Goal: Task Accomplishment & Management: Use online tool/utility

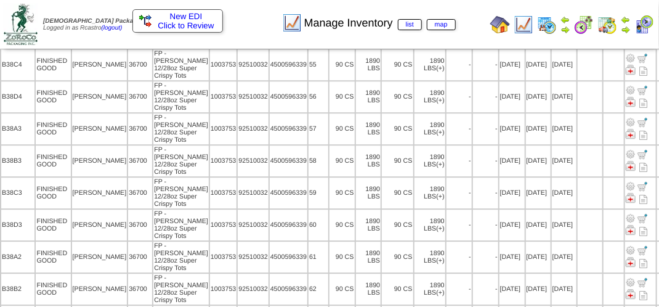
scroll to position [1108, 0]
click at [607, 23] on img at bounding box center [607, 25] width 20 height 20
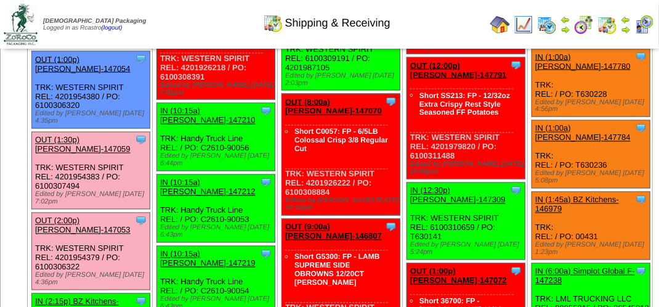
scroll to position [739, 0]
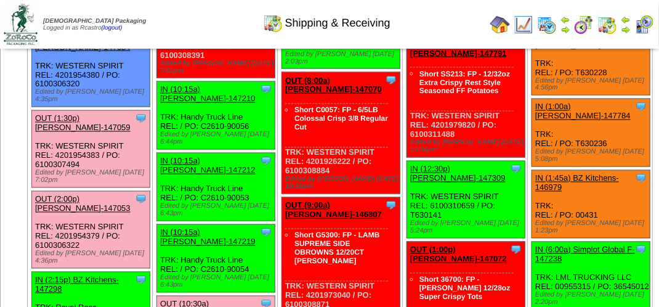
click at [130, 132] on link "OUT (1:30p) [PERSON_NAME]-147059" at bounding box center [82, 123] width 95 height 18
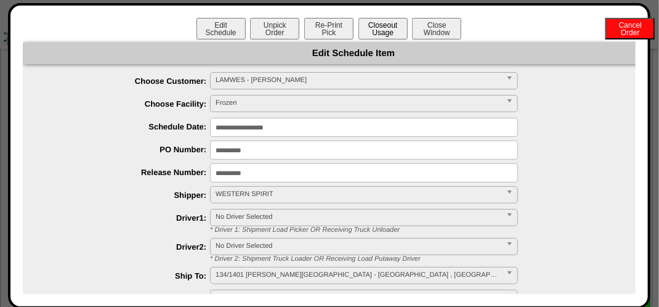
click at [384, 28] on button "Closeout Usage" at bounding box center [382, 29] width 49 height 22
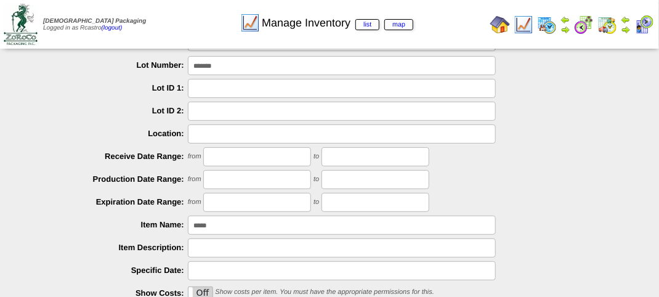
scroll to position [185, 0]
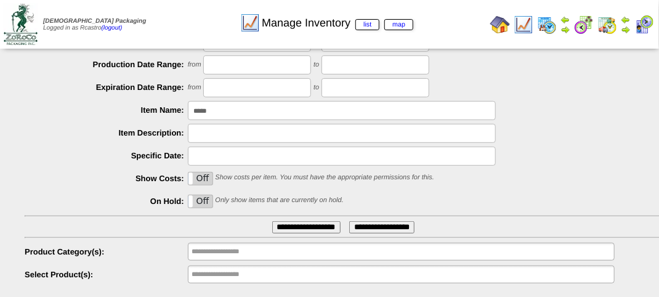
click at [603, 26] on img at bounding box center [607, 25] width 20 height 20
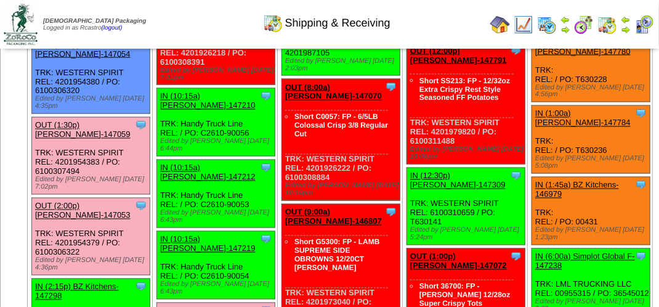
scroll to position [800, 0]
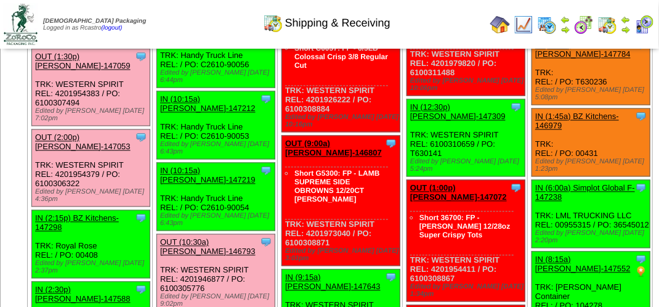
click at [130, 71] on link "OUT (1:30p) Lamb-Weston-147059" at bounding box center [82, 61] width 95 height 18
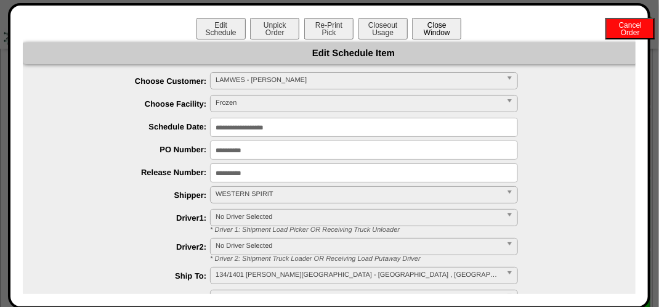
click at [412, 24] on button "Close Window" at bounding box center [436, 29] width 49 height 22
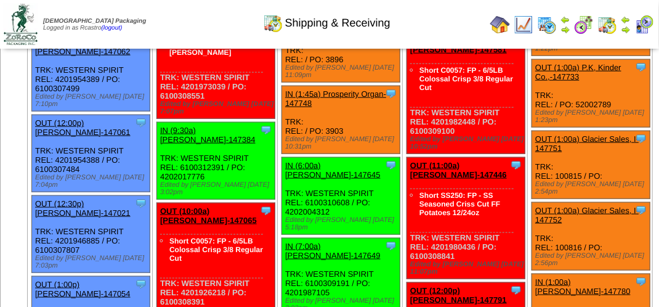
scroll to position [677, 0]
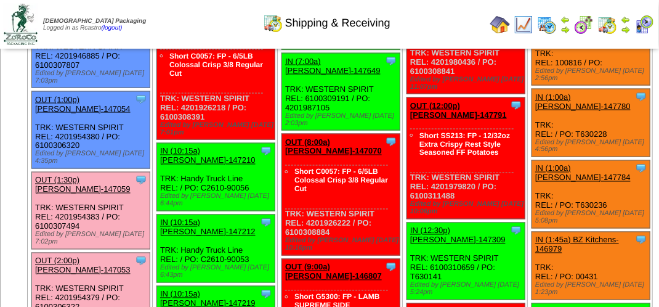
click at [130, 194] on link "OUT (1:30p) [PERSON_NAME]-147059" at bounding box center [82, 184] width 95 height 18
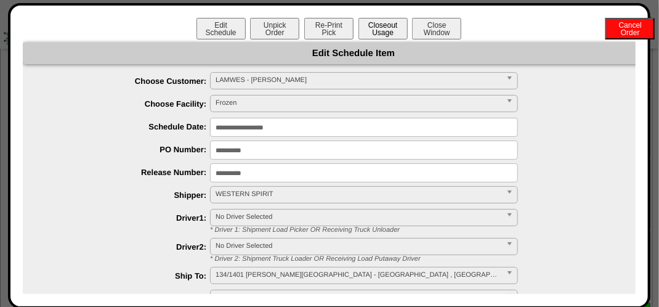
click at [381, 23] on button "Closeout Usage" at bounding box center [382, 29] width 49 height 22
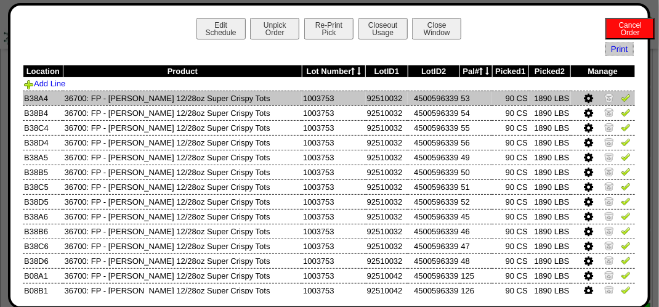
click at [620, 100] on img at bounding box center [625, 97] width 10 height 10
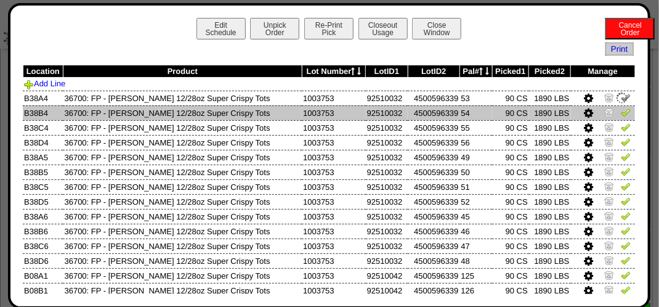
click at [620, 110] on img at bounding box center [625, 112] width 10 height 10
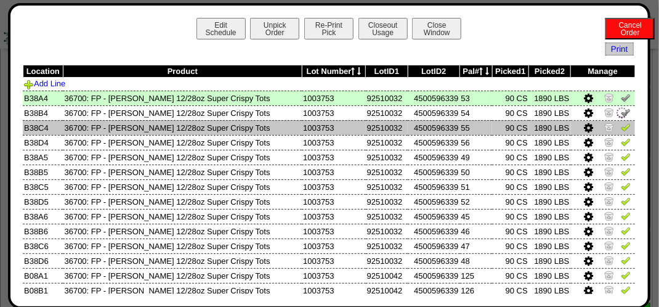
click at [620, 125] on img at bounding box center [625, 127] width 10 height 10
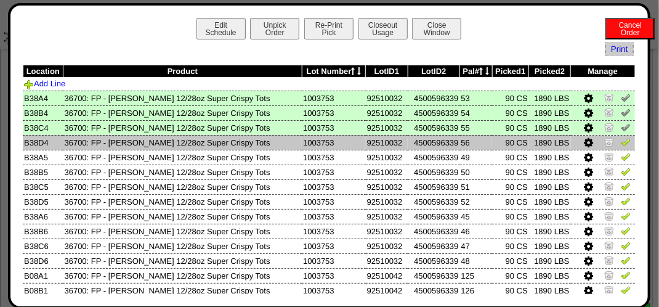
click at [620, 142] on img at bounding box center [625, 142] width 10 height 10
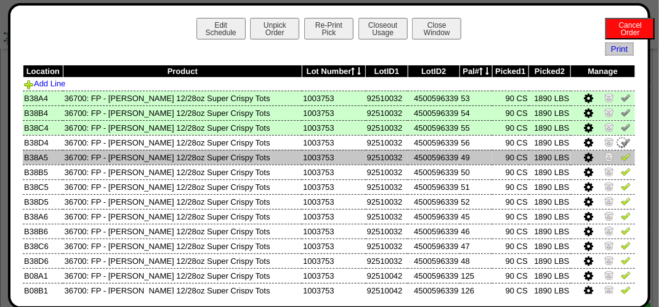
click at [620, 152] on img at bounding box center [625, 156] width 10 height 10
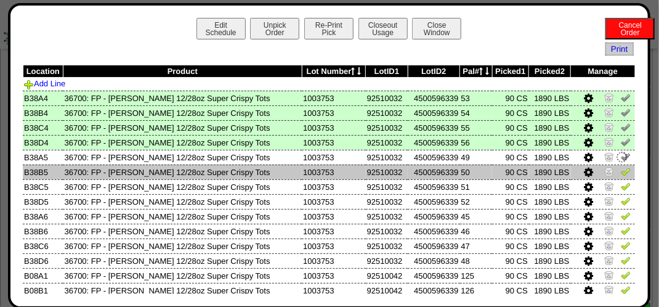
click at [620, 172] on img at bounding box center [625, 171] width 10 height 10
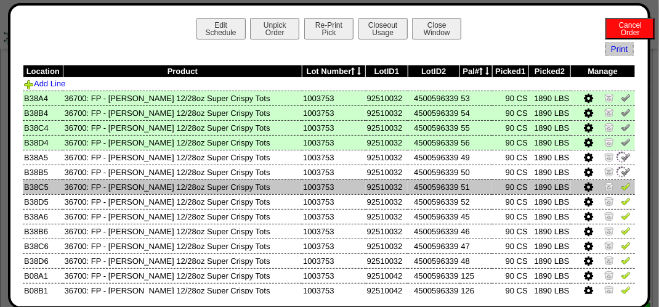
click at [620, 183] on img at bounding box center [625, 186] width 10 height 10
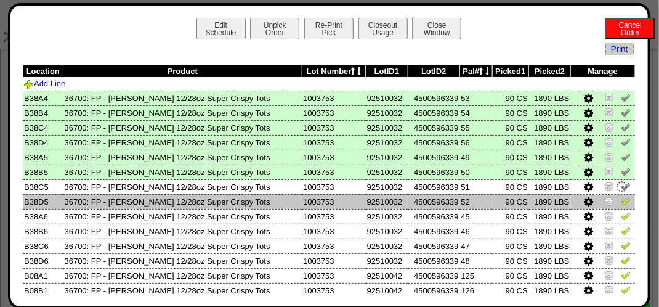
click at [620, 200] on img at bounding box center [625, 201] width 10 height 10
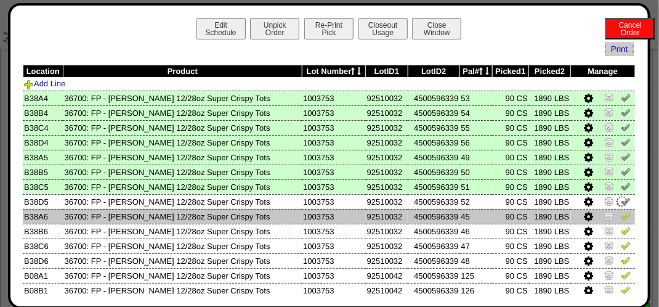
click at [620, 215] on img at bounding box center [625, 215] width 10 height 10
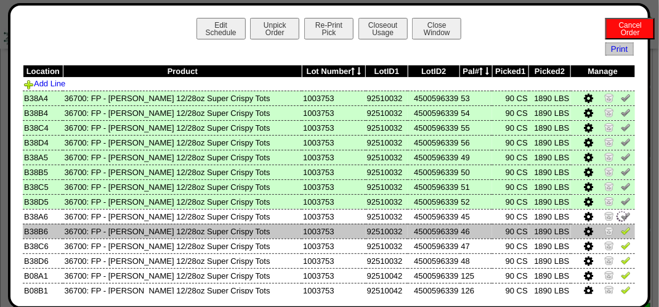
click at [620, 230] on img at bounding box center [625, 230] width 10 height 10
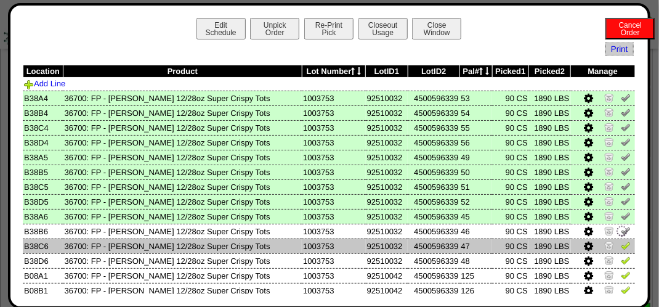
click at [620, 246] on img at bounding box center [625, 245] width 10 height 10
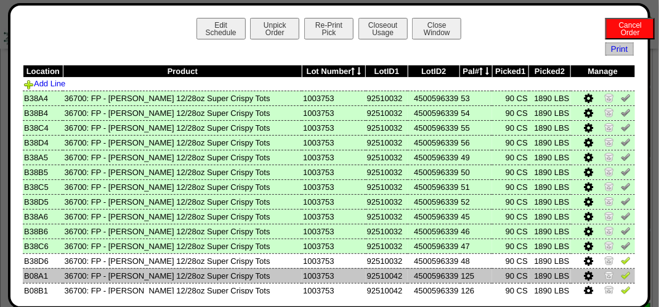
click at [620, 270] on img at bounding box center [625, 275] width 10 height 10
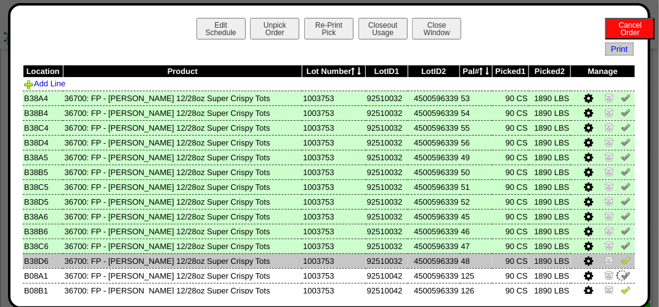
click at [620, 258] on img at bounding box center [625, 260] width 10 height 10
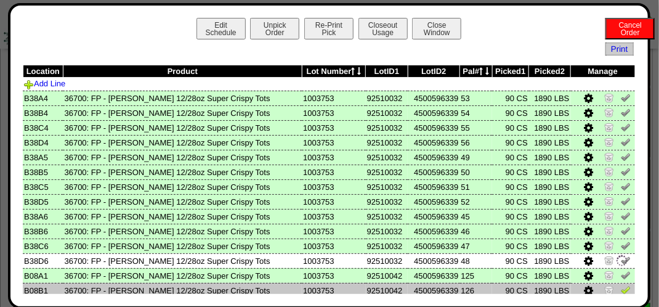
click at [620, 287] on img at bounding box center [625, 289] width 10 height 10
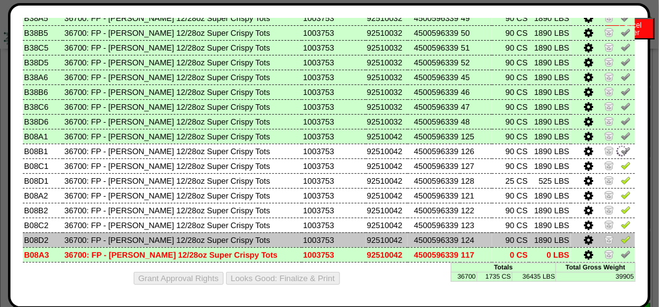
scroll to position [141, 0]
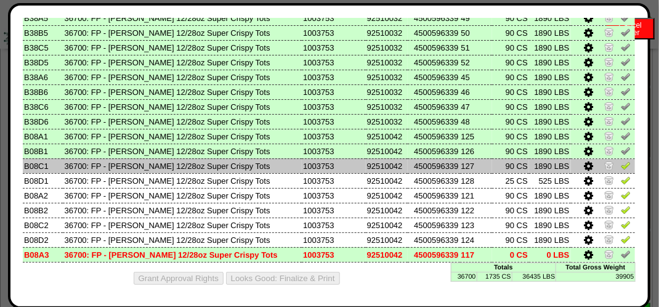
click at [618, 158] on td at bounding box center [603, 165] width 65 height 15
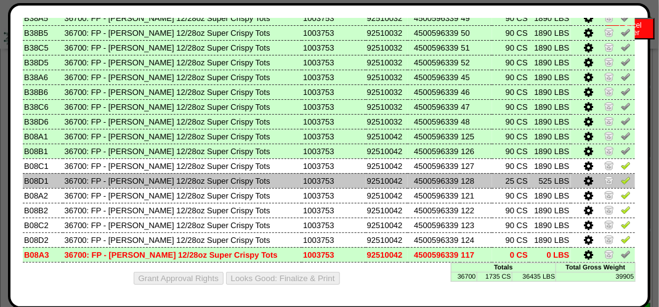
click at [620, 182] on img at bounding box center [625, 180] width 10 height 10
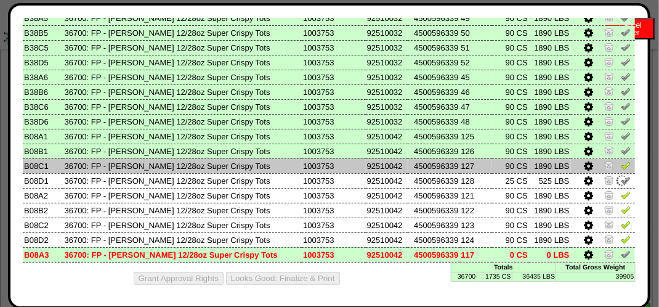
click at [620, 162] on img at bounding box center [625, 165] width 10 height 10
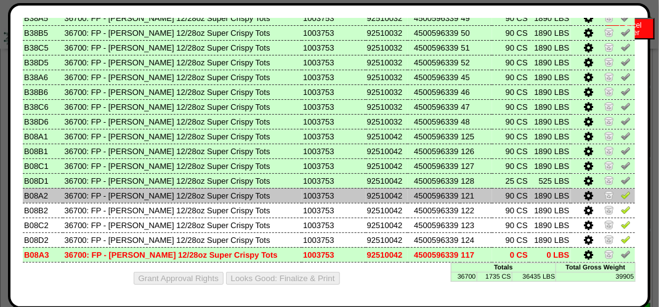
click at [620, 194] on img at bounding box center [625, 195] width 10 height 10
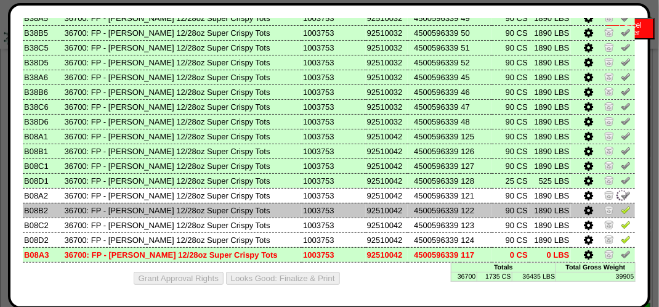
click at [620, 212] on img at bounding box center [625, 209] width 10 height 10
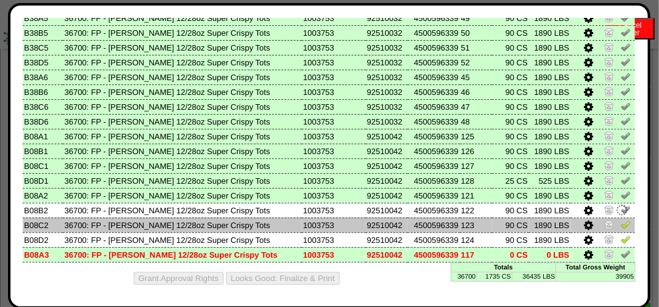
click at [620, 223] on img at bounding box center [625, 224] width 10 height 10
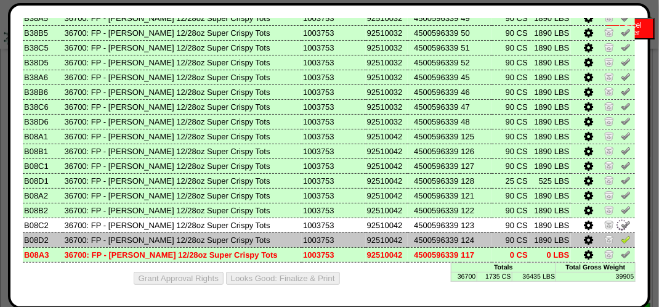
click at [620, 234] on img at bounding box center [625, 239] width 10 height 10
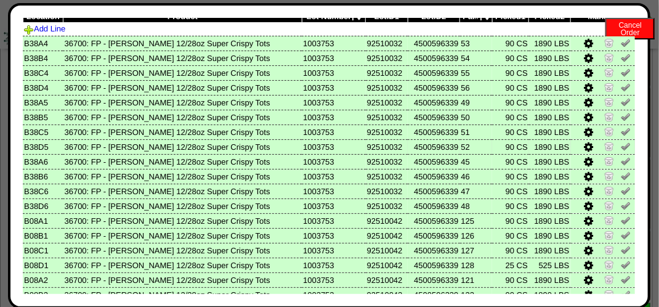
scroll to position [0, 0]
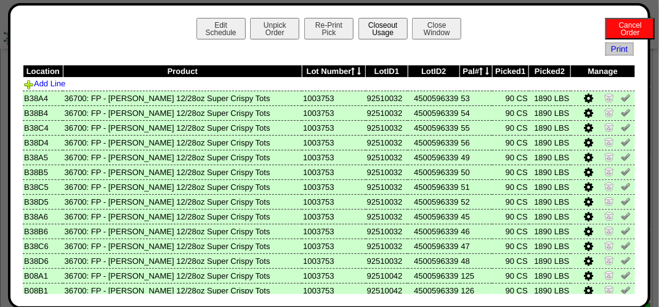
click at [382, 32] on button "Closeout Usage" at bounding box center [382, 29] width 49 height 22
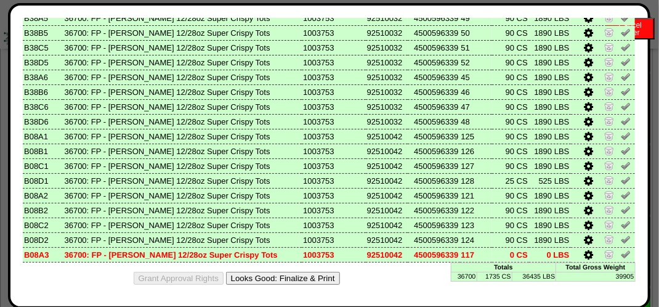
scroll to position [800, 0]
click at [307, 278] on button "Looks Good: Finalize & Print" at bounding box center [283, 277] width 114 height 13
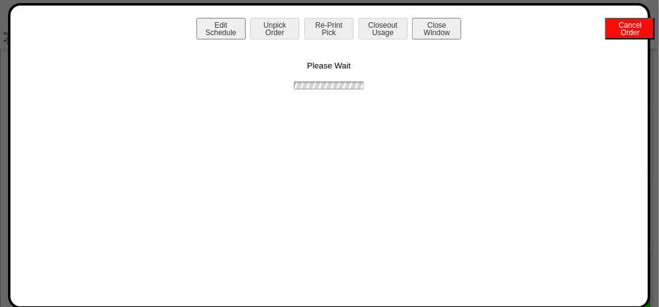
scroll to position [0, 0]
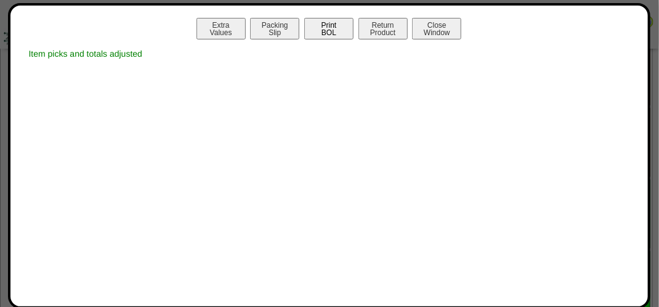
click at [324, 18] on button "Print BOL" at bounding box center [328, 29] width 49 height 22
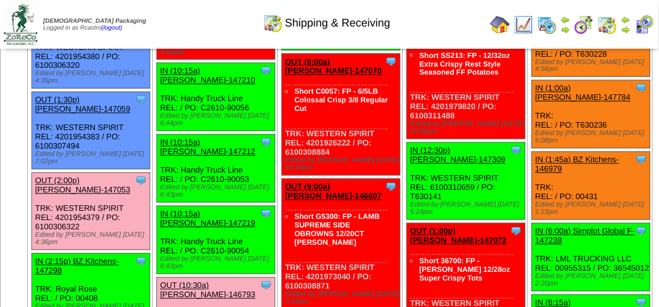
scroll to position [862, 0]
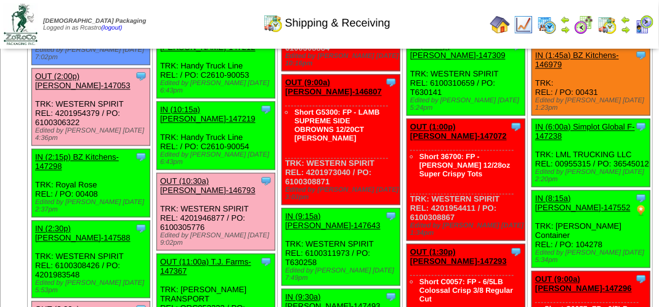
click at [130, 90] on link "OUT (2:00p) Lamb-Weston-147053" at bounding box center [82, 80] width 95 height 18
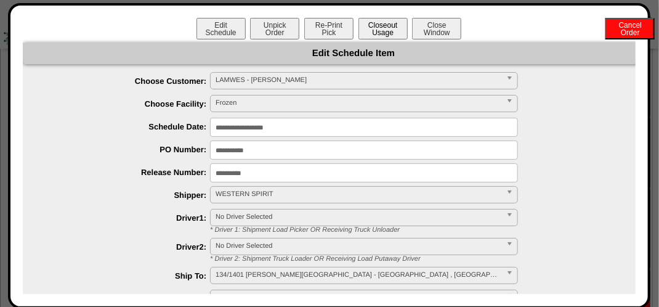
click at [364, 27] on button "Closeout Usage" at bounding box center [382, 29] width 49 height 22
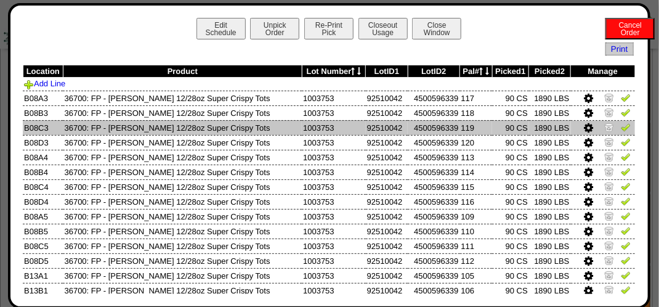
scroll to position [554, 0]
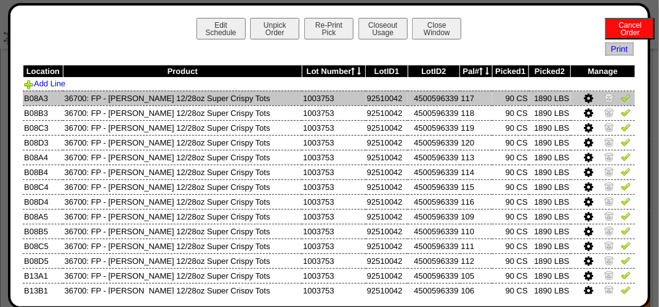
click at [620, 100] on img at bounding box center [625, 97] width 10 height 10
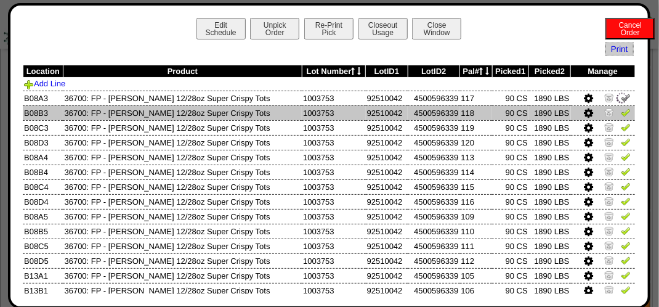
click at [620, 112] on img at bounding box center [625, 112] width 10 height 10
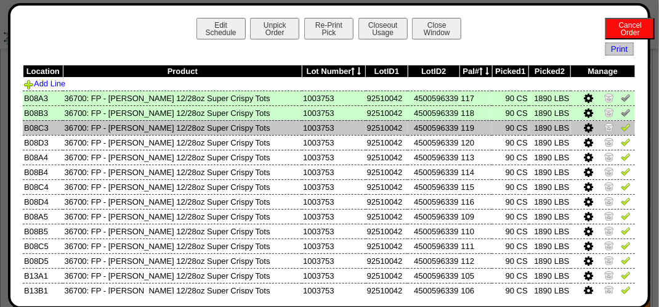
click at [620, 122] on img at bounding box center [625, 127] width 10 height 10
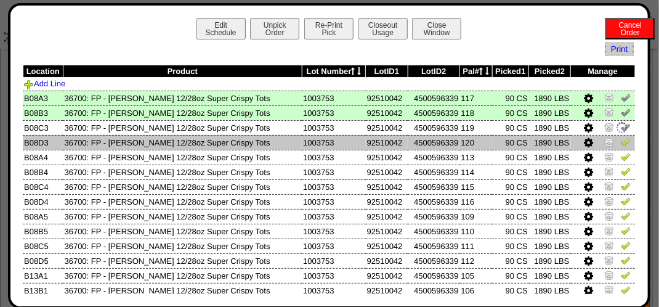
click at [620, 147] on link at bounding box center [625, 143] width 10 height 9
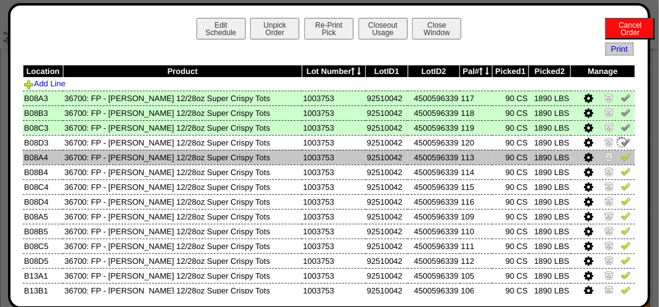
click at [616, 164] on td at bounding box center [603, 157] width 65 height 15
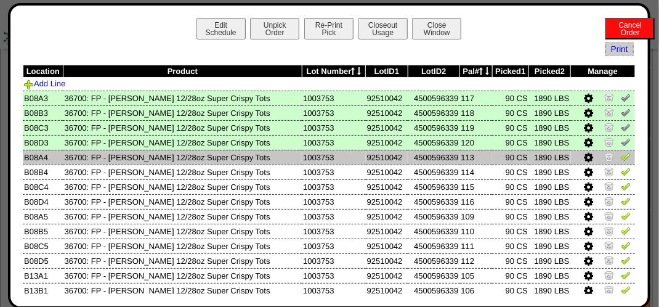
click at [620, 159] on img at bounding box center [625, 156] width 10 height 10
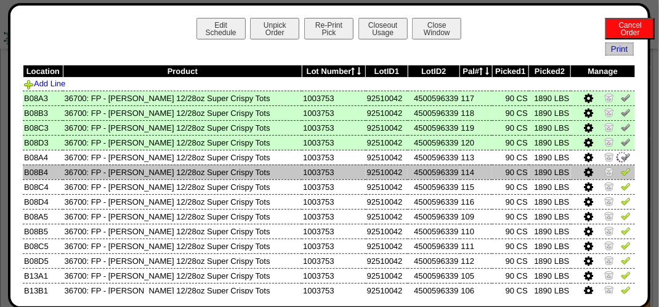
click at [620, 169] on img at bounding box center [625, 171] width 10 height 10
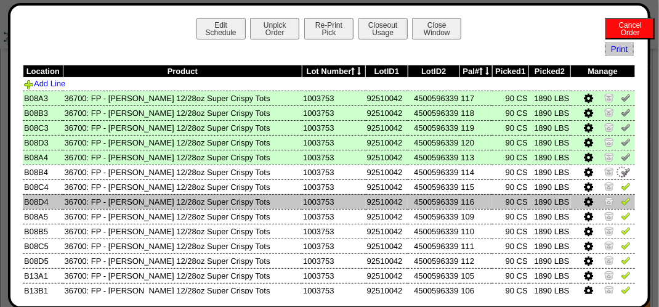
click at [611, 194] on td at bounding box center [603, 201] width 65 height 15
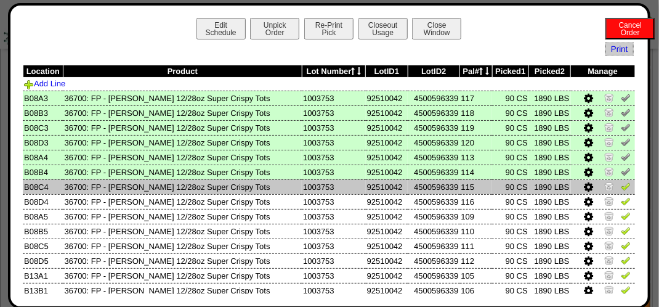
click at [620, 190] on img at bounding box center [625, 186] width 10 height 10
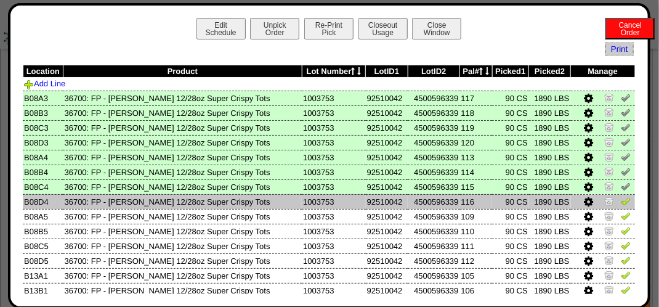
click at [620, 206] on link at bounding box center [625, 202] width 10 height 9
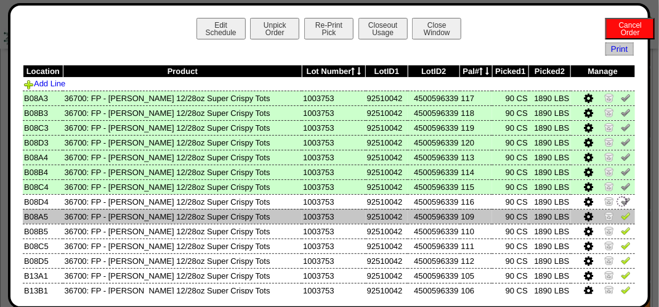
click at [620, 212] on img at bounding box center [625, 215] width 10 height 10
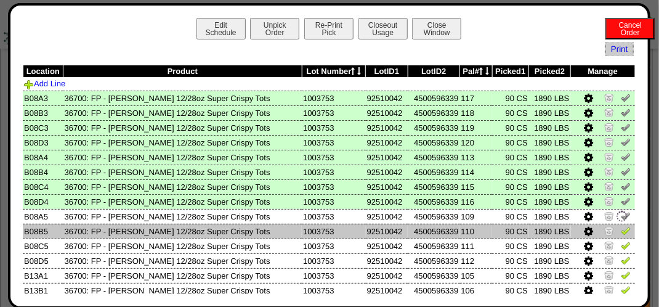
click at [620, 238] on td at bounding box center [603, 230] width 65 height 15
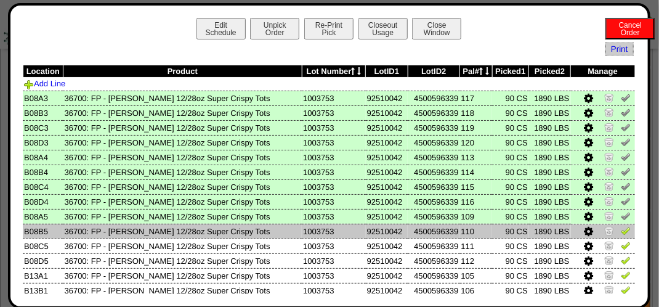
click at [620, 235] on img at bounding box center [625, 230] width 10 height 10
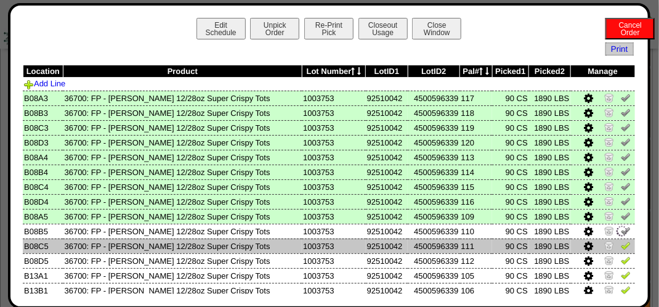
click at [620, 247] on img at bounding box center [625, 245] width 10 height 10
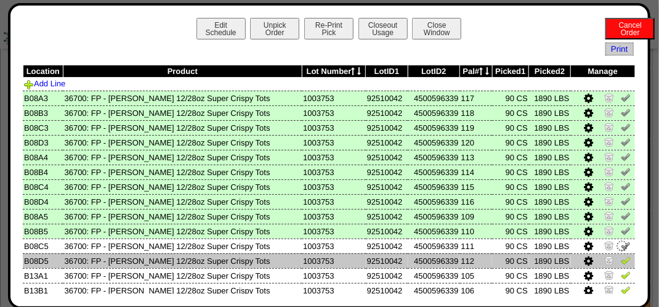
click at [620, 258] on img at bounding box center [625, 260] width 10 height 10
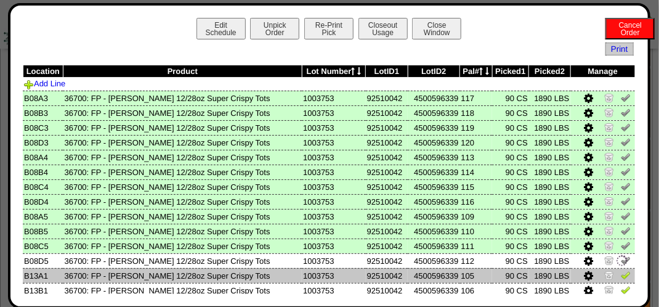
click at [620, 276] on img at bounding box center [625, 275] width 10 height 10
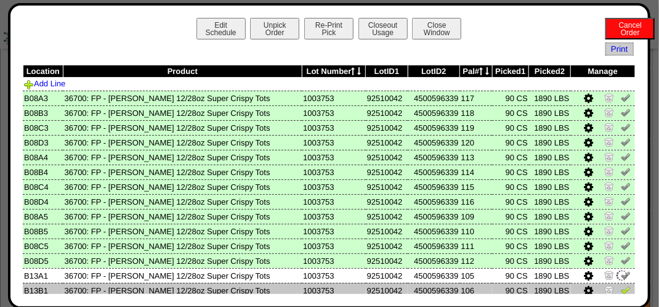
click at [620, 286] on img at bounding box center [625, 289] width 10 height 10
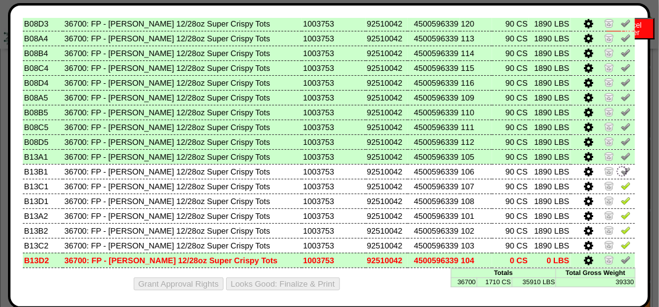
scroll to position [126, 0]
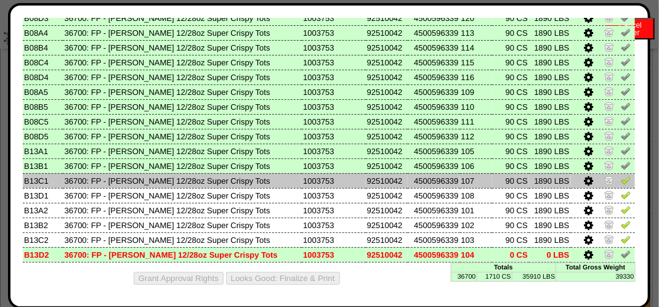
click at [620, 180] on img at bounding box center [625, 180] width 10 height 10
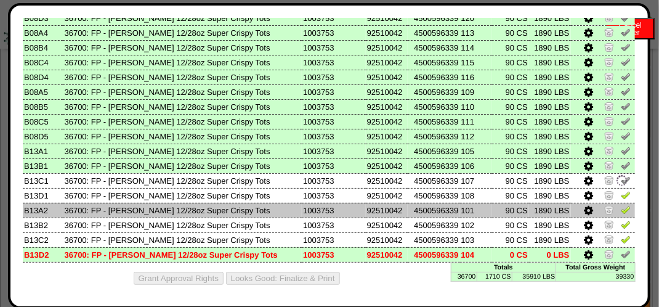
click at [620, 209] on img at bounding box center [625, 209] width 10 height 10
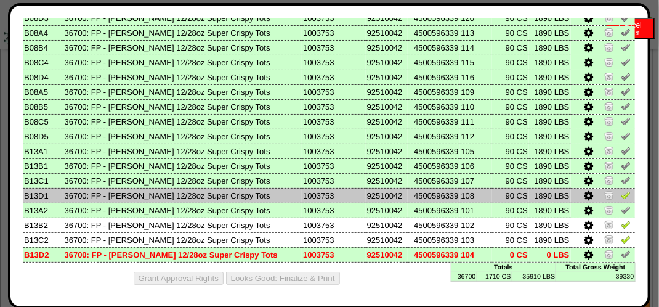
click at [620, 198] on link at bounding box center [625, 196] width 10 height 9
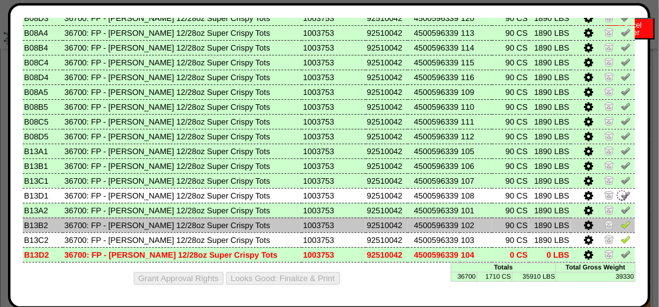
click at [620, 219] on img at bounding box center [625, 224] width 10 height 10
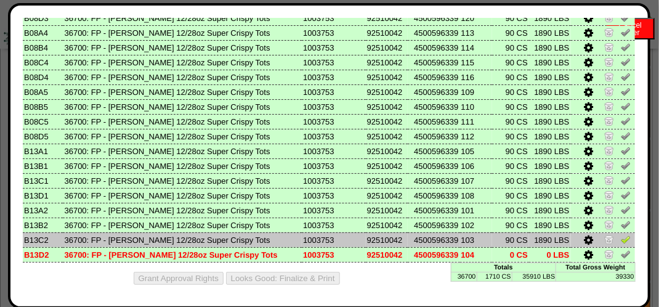
click at [620, 234] on img at bounding box center [625, 239] width 10 height 10
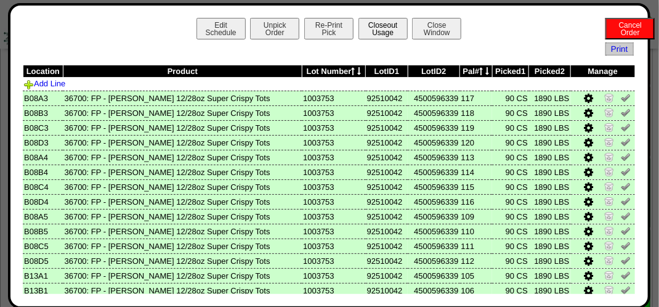
scroll to position [800, 0]
click at [377, 23] on button "Closeout Usage" at bounding box center [382, 29] width 49 height 22
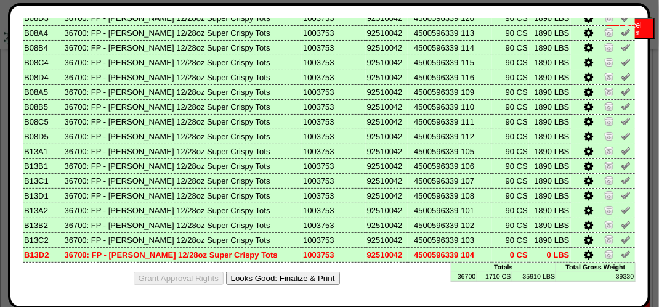
scroll to position [923, 0]
click at [315, 271] on button "Looks Good: Finalize & Print" at bounding box center [283, 277] width 114 height 13
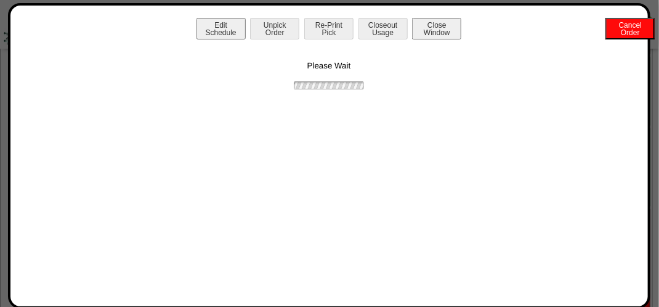
scroll to position [0, 0]
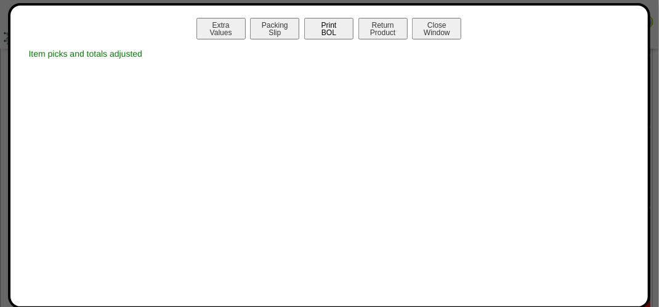
click at [330, 27] on button "Print BOL" at bounding box center [328, 29] width 49 height 22
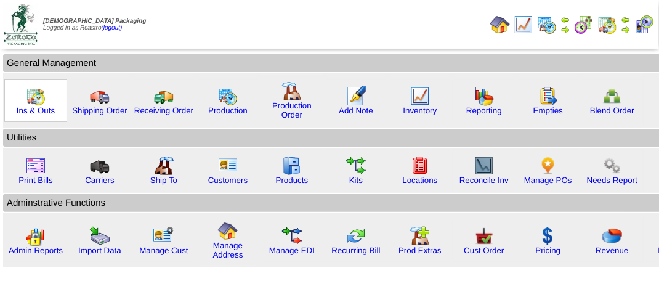
click at [36, 103] on img at bounding box center [36, 96] width 20 height 20
drag, startPoint x: 36, startPoint y: 103, endPoint x: 53, endPoint y: 98, distance: 17.9
click at [37, 103] on img at bounding box center [36, 96] width 20 height 20
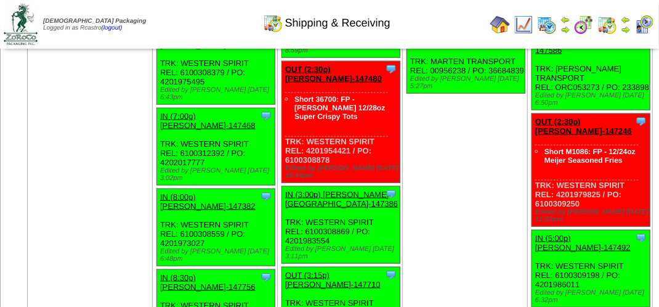
scroll to position [2216, 0]
